Goal: Task Accomplishment & Management: Use online tool/utility

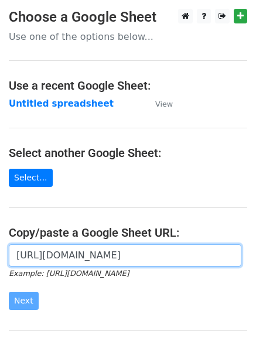
click at [40, 255] on input "[URL][DOMAIN_NAME]" at bounding box center [125, 255] width 232 height 22
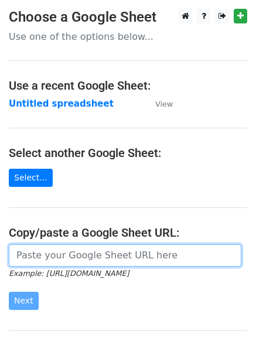
paste input "[URL][DOMAIN_NAME]"
type input "[URL][DOMAIN_NAME]"
click at [29, 254] on input "url" at bounding box center [125, 255] width 232 height 22
paste input "[URL][DOMAIN_NAME]"
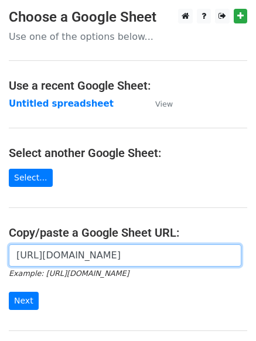
scroll to position [0, 269]
type input "[URL][DOMAIN_NAME]"
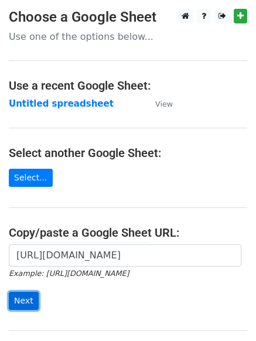
scroll to position [0, 0]
click at [20, 299] on input "Next" at bounding box center [24, 301] width 30 height 18
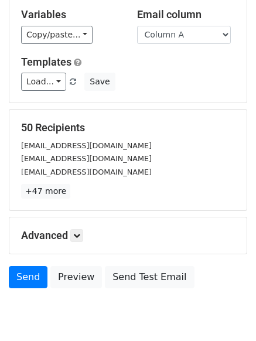
scroll to position [74, 0]
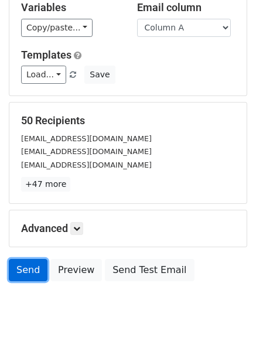
click at [23, 265] on link "Send" at bounding box center [28, 270] width 39 height 22
click at [26, 269] on link "Send" at bounding box center [28, 270] width 39 height 22
